Goal: Task Accomplishment & Management: Use online tool/utility

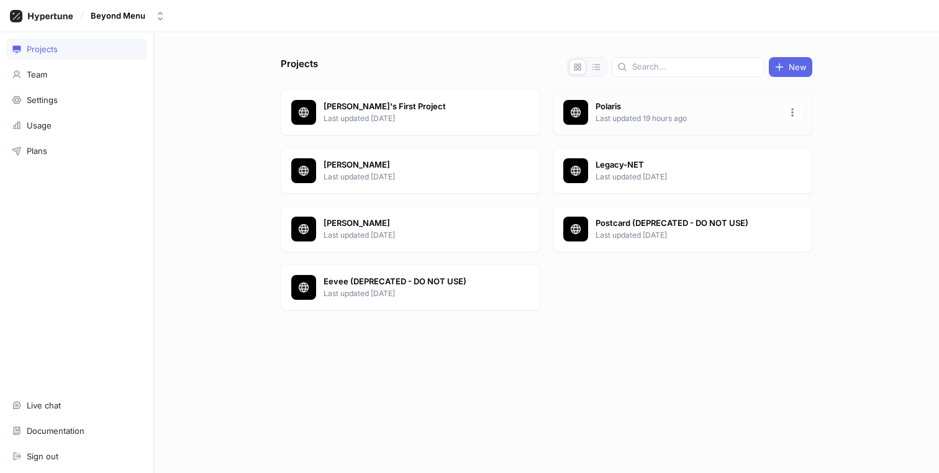
click at [578, 122] on div at bounding box center [575, 112] width 25 height 25
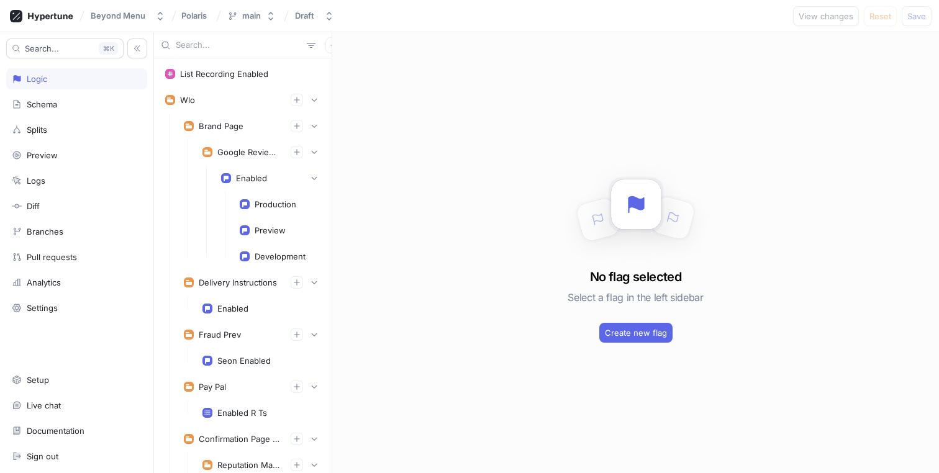
click at [226, 46] on input "text" at bounding box center [239, 45] width 126 height 12
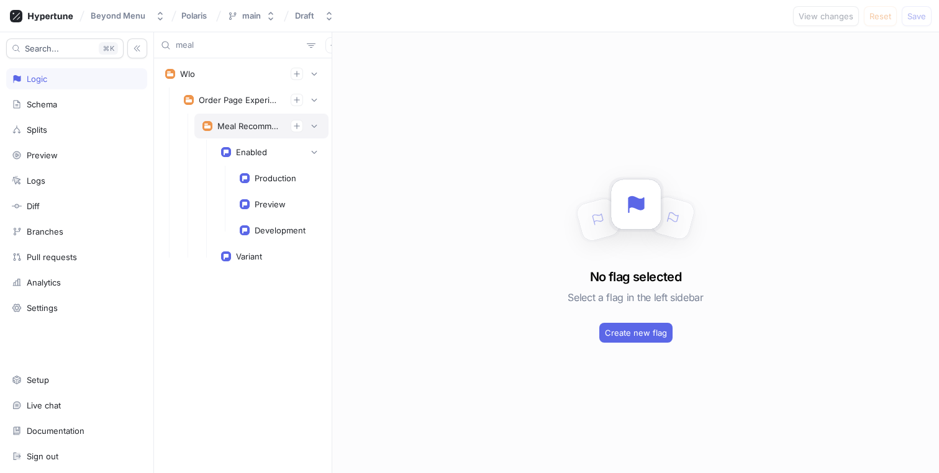
type input "meal"
click at [224, 118] on div "Meal Recommendations" at bounding box center [261, 126] width 134 height 25
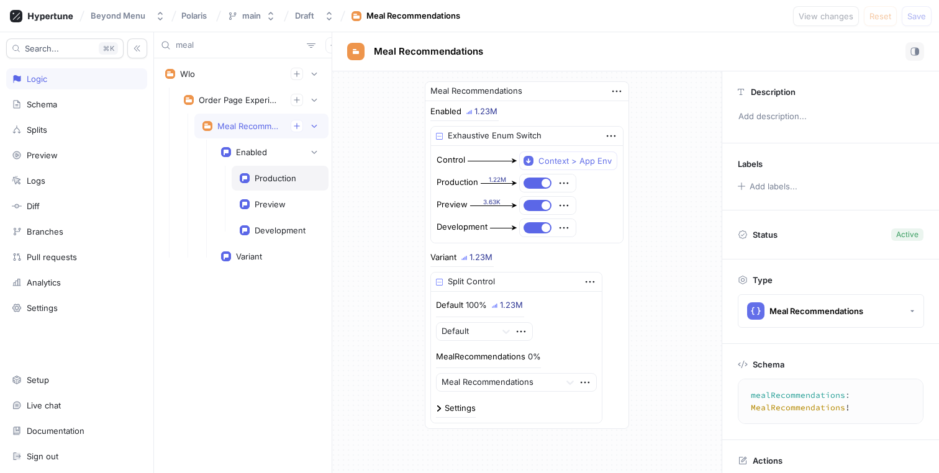
click at [266, 176] on div "Production" at bounding box center [276, 178] width 42 height 10
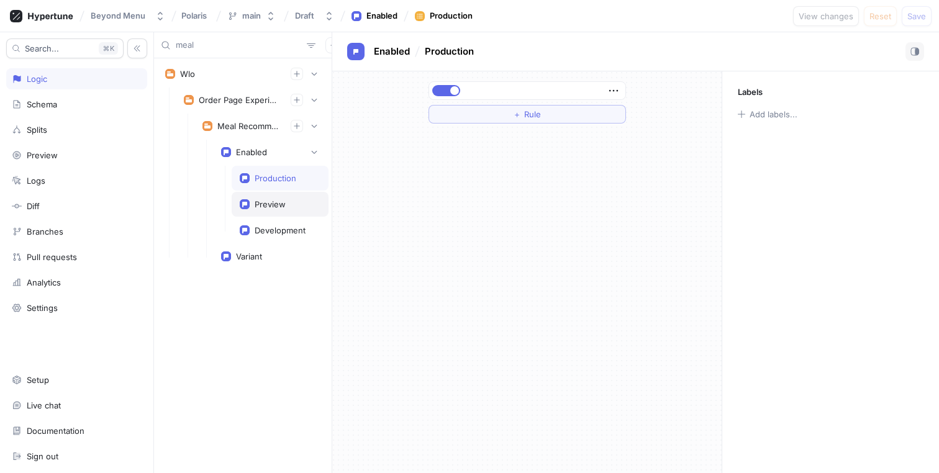
click at [265, 209] on div "Preview" at bounding box center [280, 204] width 97 height 25
click at [264, 233] on div "Development" at bounding box center [280, 230] width 51 height 10
click at [248, 255] on div "Variant" at bounding box center [249, 257] width 26 height 10
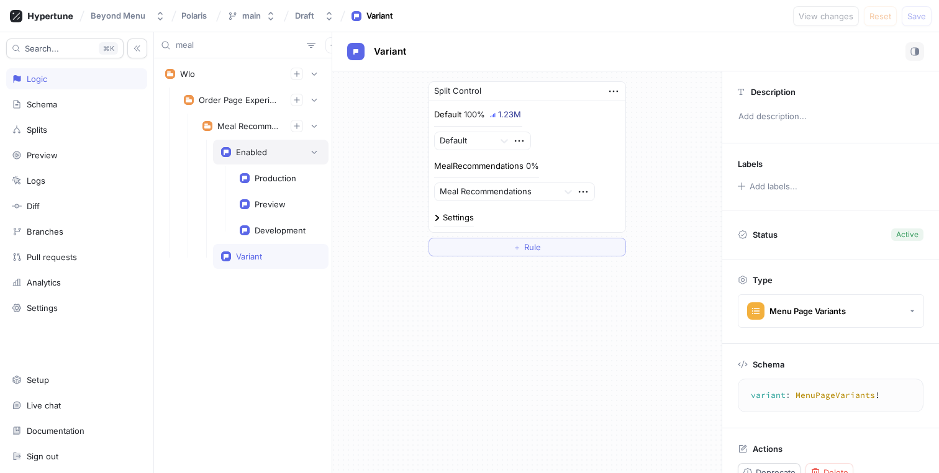
click at [250, 140] on div "Enabled" at bounding box center [271, 152] width 116 height 25
type textarea "enabled: Boolean!"
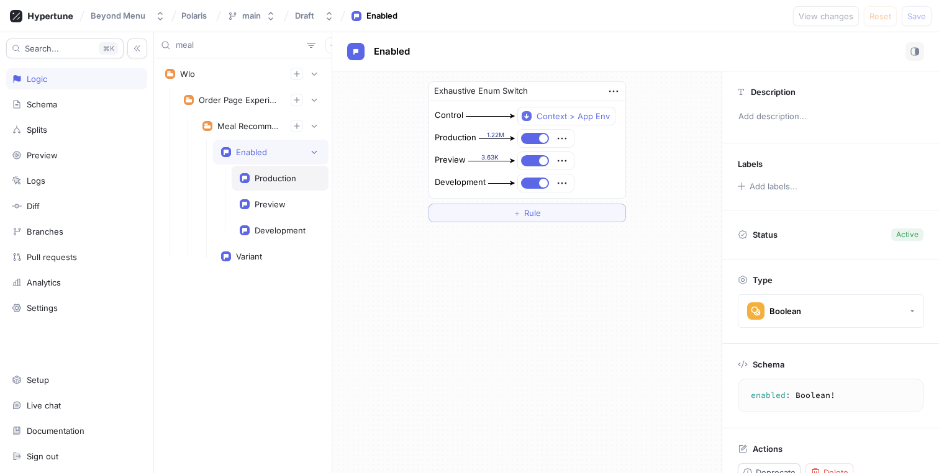
click at [247, 172] on div "Production" at bounding box center [280, 178] width 97 height 25
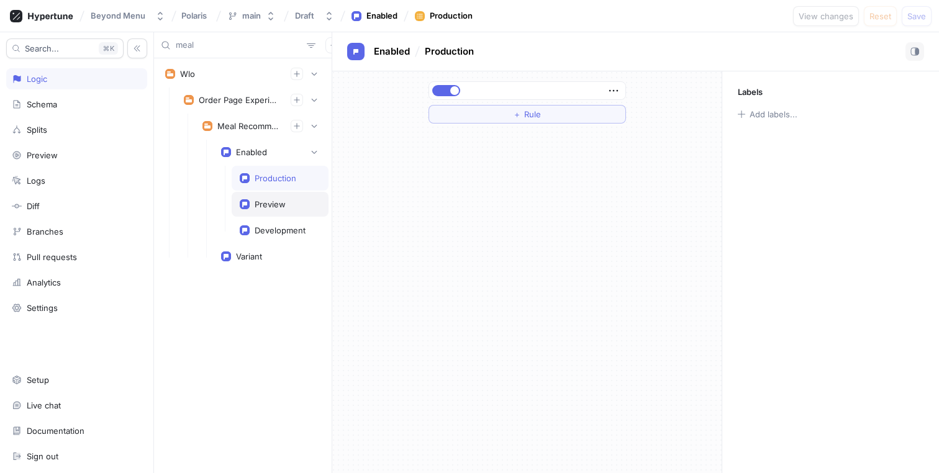
click at [248, 202] on rect at bounding box center [245, 204] width 10 height 10
click at [248, 222] on div "Development" at bounding box center [280, 230] width 97 height 25
click at [234, 253] on div "Variant" at bounding box center [270, 257] width 99 height 10
